Goal: Transaction & Acquisition: Purchase product/service

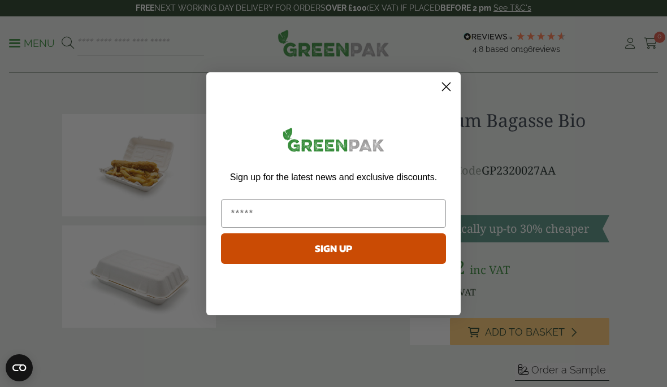
click at [455, 84] on circle "Close dialog" at bounding box center [446, 86] width 19 height 19
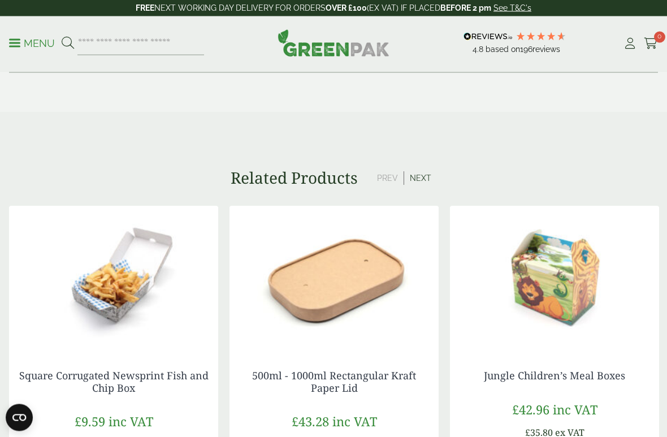
scroll to position [737, 0]
click at [418, 171] on button "Next" at bounding box center [420, 178] width 33 height 14
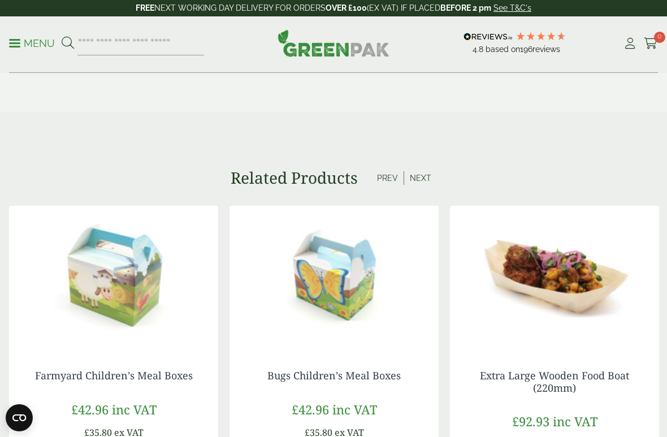
click at [423, 180] on button "Next" at bounding box center [420, 178] width 33 height 14
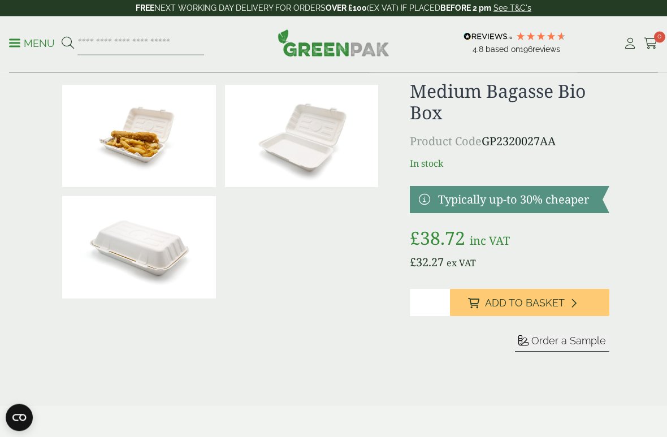
scroll to position [29, 0]
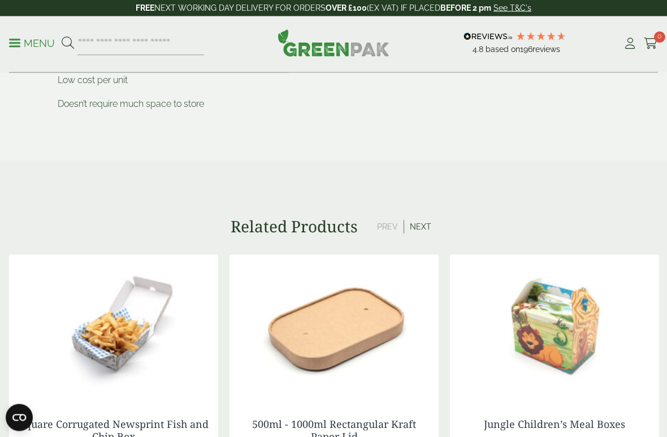
click at [424, 226] on button "Next" at bounding box center [420, 228] width 33 height 14
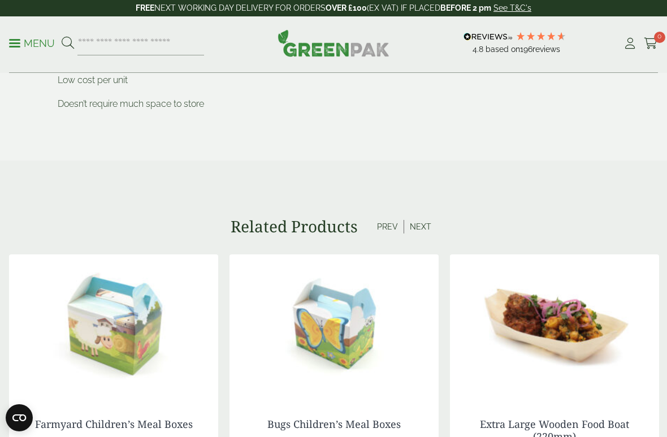
click at [421, 221] on button "Next" at bounding box center [420, 227] width 33 height 14
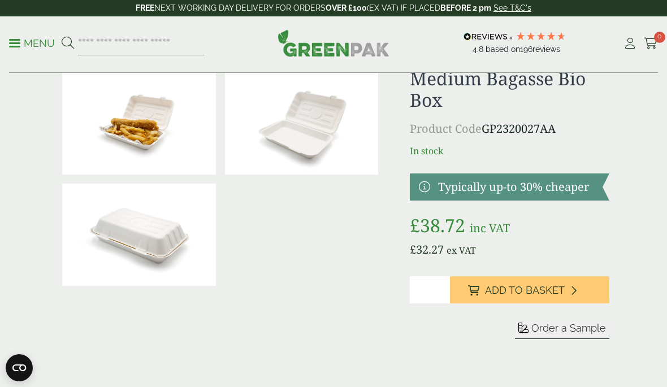
scroll to position [0, 0]
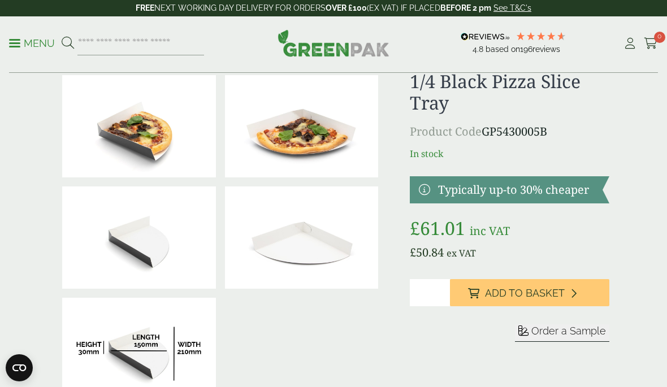
scroll to position [27, 0]
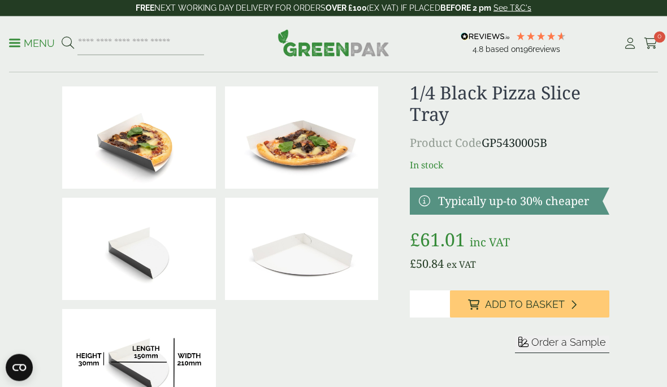
click at [84, 139] on img at bounding box center [139, 138] width 154 height 102
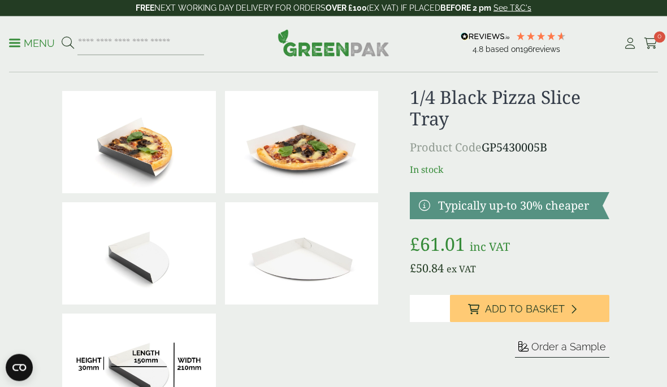
scroll to position [0, 0]
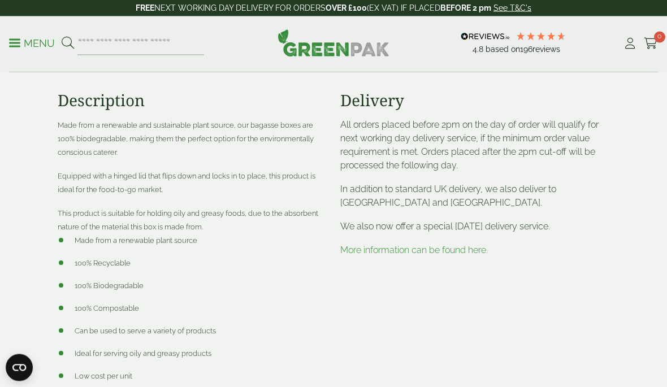
scroll to position [354, 0]
